Goal: Task Accomplishment & Management: Manage account settings

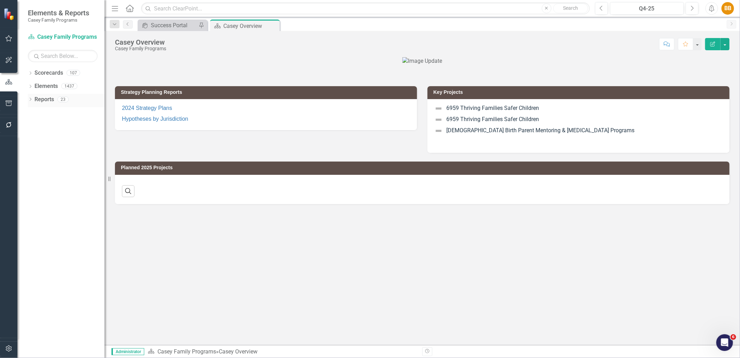
click at [32, 102] on icon "Dropdown" at bounding box center [30, 100] width 5 height 4
click at [32, 102] on div "Dropdown" at bounding box center [30, 100] width 5 height 3
click at [13, 346] on button "button" at bounding box center [9, 348] width 16 height 15
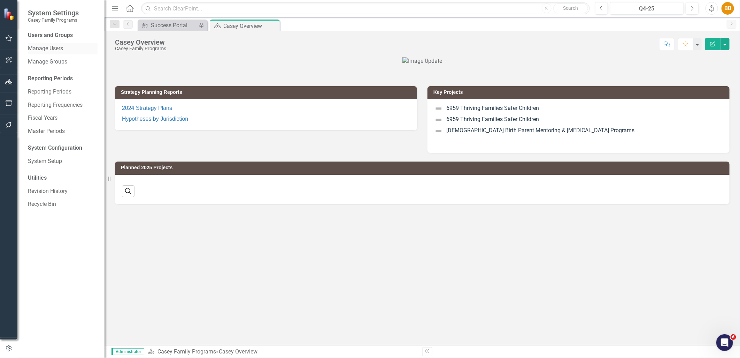
click at [58, 49] on link "Manage Users" at bounding box center [63, 49] width 70 height 8
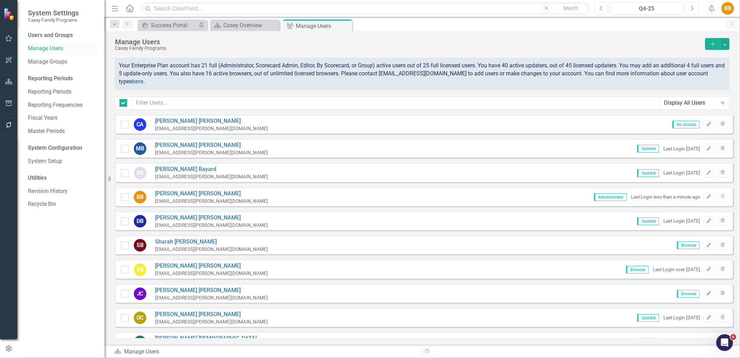
checkbox input "false"
click at [53, 91] on link "Reporting Periods" at bounding box center [63, 92] width 70 height 8
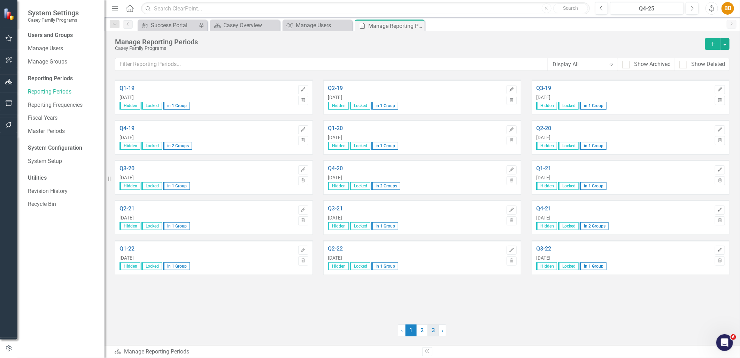
click at [438, 332] on link "3" at bounding box center [433, 330] width 11 height 12
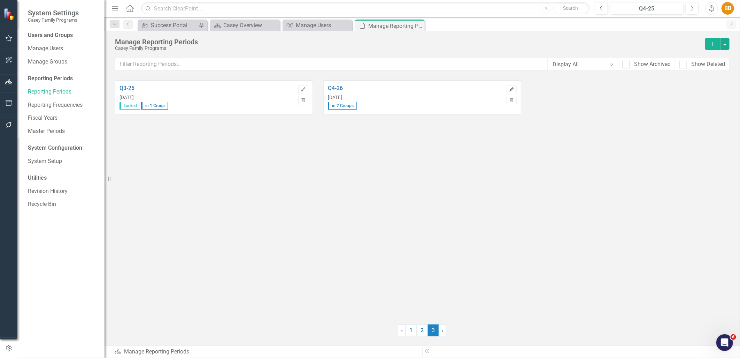
click at [509, 87] on icon "Edit" at bounding box center [511, 89] width 5 height 4
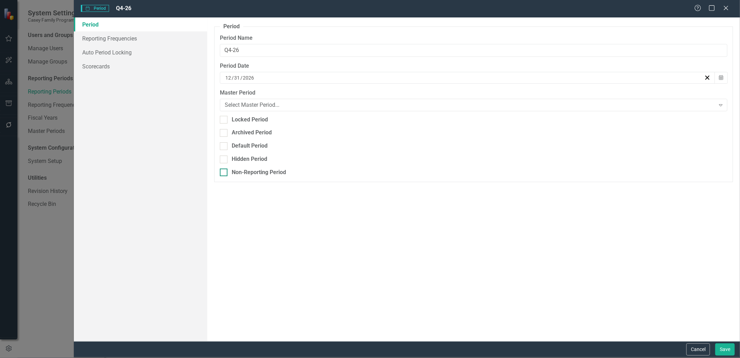
type input "Q4-26"
click at [699, 346] on button "Cancel" at bounding box center [698, 349] width 24 height 12
